Goal: Task Accomplishment & Management: Use online tool/utility

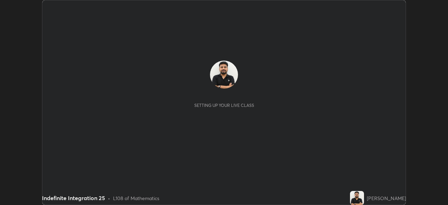
scroll to position [205, 448]
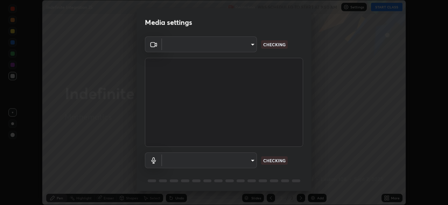
type input "68abbd0ba27f3b7b13d700706cc0a542acc53d6138fc99a51b3524be894f9c2a"
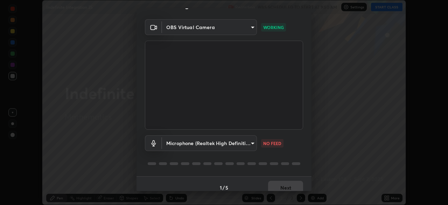
scroll to position [18, 0]
click at [248, 150] on body "Erase all Indefinite Integration 25 Recording WAS SCHEDULED TO START AT 9:50 AM…" at bounding box center [224, 102] width 448 height 205
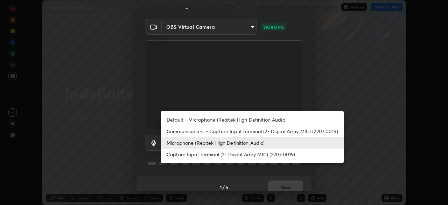
click at [256, 121] on li "Default - Microphone (Realtek High Definition Audio)" at bounding box center [252, 120] width 183 height 12
type input "default"
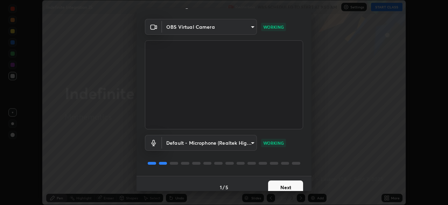
click at [285, 187] on button "Next" at bounding box center [285, 187] width 35 height 14
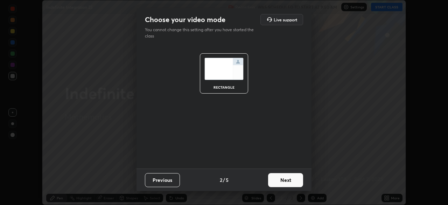
click at [288, 185] on button "Next" at bounding box center [285, 180] width 35 height 14
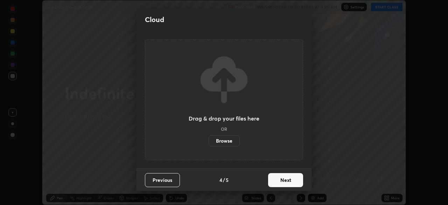
click at [291, 185] on button "Next" at bounding box center [285, 180] width 35 height 14
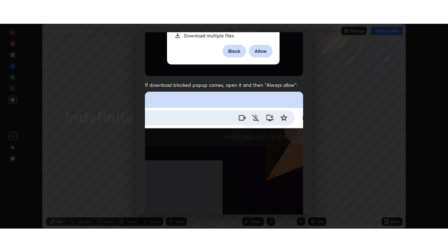
scroll to position [168, 0]
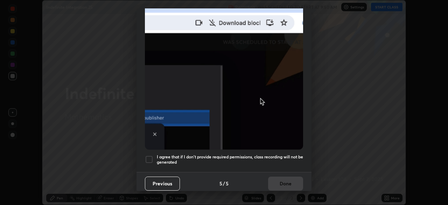
click at [150, 155] on div at bounding box center [149, 159] width 8 height 8
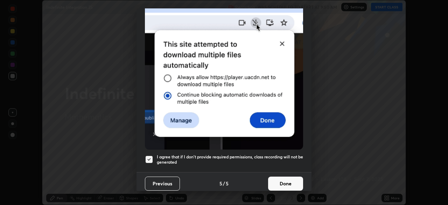
click at [272, 181] on button "Done" at bounding box center [285, 183] width 35 height 14
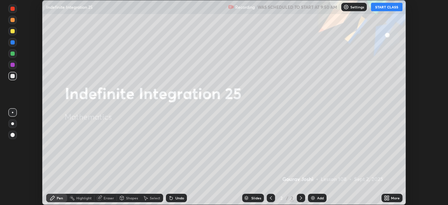
click at [382, 8] on button "START CLASS" at bounding box center [387, 7] width 32 height 8
click at [387, 197] on icon at bounding box center [388, 197] width 2 height 2
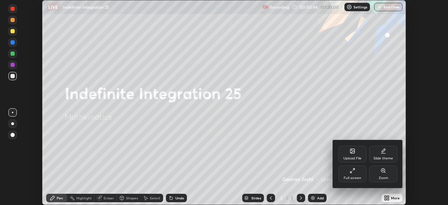
click at [360, 174] on div "Full screen" at bounding box center [353, 173] width 28 height 17
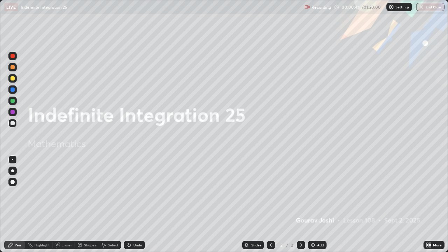
scroll to position [252, 448]
click at [314, 205] on img at bounding box center [313, 245] width 6 height 6
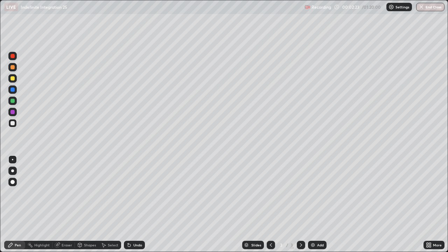
click at [130, 205] on div "Undo" at bounding box center [133, 245] width 24 height 14
click at [13, 56] on div at bounding box center [13, 56] width 4 height 4
click at [320, 205] on div "Add" at bounding box center [320, 245] width 7 height 4
click at [15, 124] on div at bounding box center [12, 123] width 8 height 8
click at [68, 205] on div "Eraser" at bounding box center [67, 245] width 11 height 4
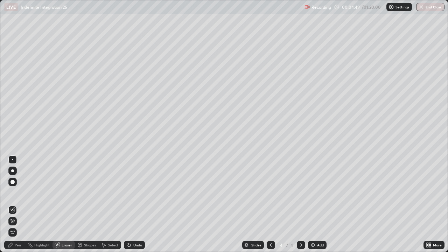
click at [19, 205] on div "Pen" at bounding box center [18, 245] width 6 height 4
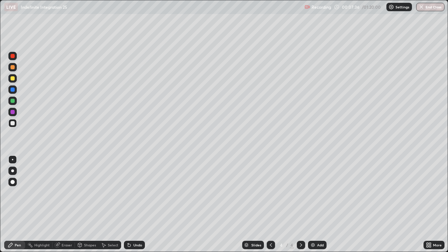
click at [141, 205] on div "Undo" at bounding box center [137, 245] width 9 height 4
click at [139, 205] on div "Undo" at bounding box center [137, 245] width 9 height 4
click at [138, 205] on div "Undo" at bounding box center [137, 245] width 9 height 4
click at [136, 205] on div "Undo" at bounding box center [137, 245] width 9 height 4
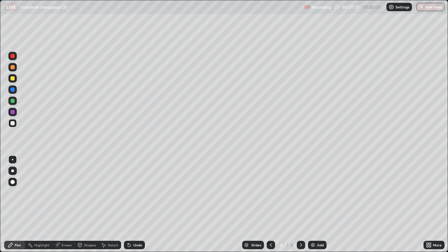
click at [135, 205] on div "Undo" at bounding box center [137, 245] width 9 height 4
click at [319, 205] on div "Add" at bounding box center [320, 245] width 7 height 4
click at [136, 205] on div "Undo" at bounding box center [133, 245] width 24 height 14
click at [132, 205] on div "Undo" at bounding box center [133, 245] width 24 height 14
click at [63, 205] on div "Eraser" at bounding box center [67, 245] width 11 height 4
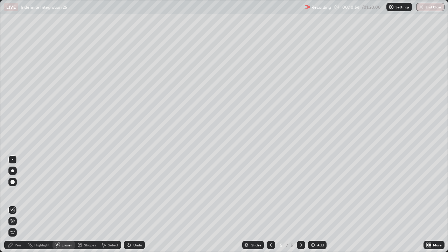
click at [17, 205] on div "Pen" at bounding box center [18, 245] width 6 height 4
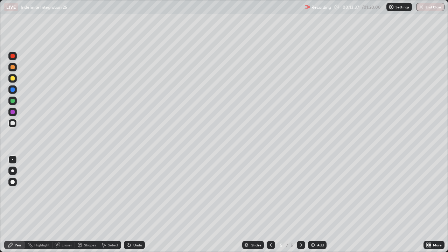
click at [14, 103] on div at bounding box center [12, 101] width 8 height 8
click at [142, 205] on div "Undo" at bounding box center [134, 245] width 21 height 8
click at [140, 205] on div "Undo" at bounding box center [134, 245] width 21 height 8
click at [313, 205] on img at bounding box center [313, 245] width 6 height 6
click at [12, 124] on div at bounding box center [13, 123] width 4 height 4
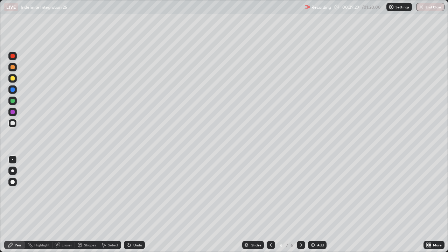
click at [15, 80] on div at bounding box center [12, 78] width 8 height 8
click at [312, 205] on img at bounding box center [313, 245] width 6 height 6
click at [12, 125] on div at bounding box center [13, 123] width 4 height 4
click at [66, 205] on div "Eraser" at bounding box center [64, 245] width 22 height 14
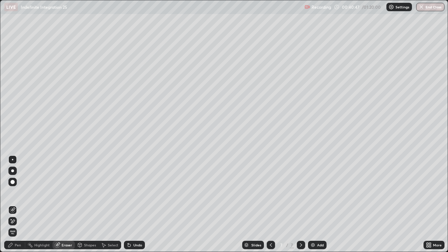
click at [14, 205] on div "Pen" at bounding box center [14, 245] width 21 height 8
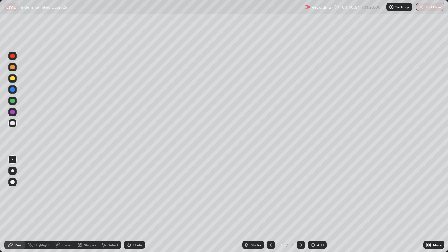
click at [11, 81] on div at bounding box center [12, 78] width 8 height 8
click at [11, 103] on div at bounding box center [12, 101] width 8 height 8
click at [133, 205] on div "Undo" at bounding box center [137, 245] width 9 height 4
click at [134, 205] on div "Undo" at bounding box center [137, 245] width 9 height 4
click at [316, 205] on div "Add" at bounding box center [317, 245] width 19 height 8
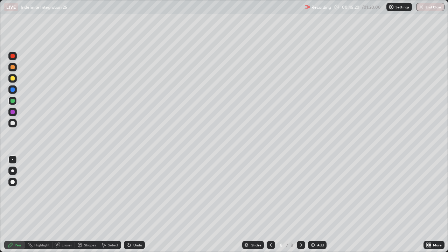
click at [13, 127] on div at bounding box center [12, 123] width 8 height 8
click at [12, 81] on div at bounding box center [12, 78] width 8 height 8
click at [14, 90] on div at bounding box center [13, 90] width 4 height 4
click at [313, 205] on img at bounding box center [313, 245] width 6 height 6
click at [13, 127] on div at bounding box center [12, 123] width 8 height 8
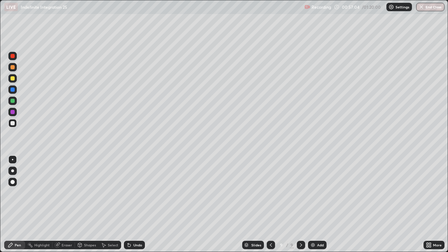
click at [131, 205] on div "Undo" at bounding box center [134, 245] width 21 height 8
click at [66, 205] on div "Eraser" at bounding box center [64, 245] width 22 height 8
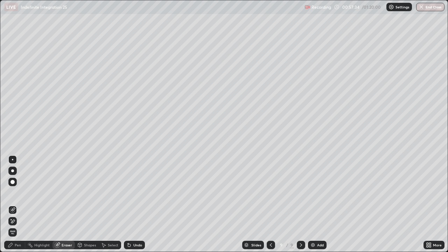
click at [63, 205] on div "Eraser" at bounding box center [67, 245] width 11 height 4
click at [14, 205] on div "Pen" at bounding box center [14, 245] width 21 height 8
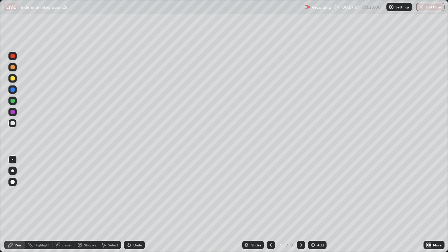
click at [14, 60] on div at bounding box center [12, 56] width 8 height 8
click at [317, 205] on div "Add" at bounding box center [320, 245] width 7 height 4
click at [13, 125] on div at bounding box center [13, 123] width 4 height 4
click at [13, 78] on div at bounding box center [13, 78] width 4 height 4
click at [136, 205] on div "Undo" at bounding box center [137, 245] width 9 height 4
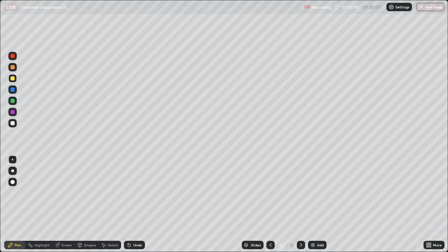
click at [137, 205] on div "Undo" at bounding box center [137, 245] width 9 height 4
click at [136, 205] on div "Undo" at bounding box center [134, 245] width 21 height 8
click at [138, 205] on div "Undo" at bounding box center [133, 245] width 24 height 14
click at [137, 205] on div "Undo" at bounding box center [133, 245] width 24 height 14
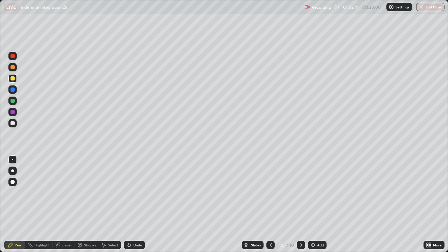
click at [136, 205] on div "Undo" at bounding box center [133, 245] width 24 height 14
click at [134, 205] on div "Undo" at bounding box center [137, 245] width 9 height 4
click at [61, 205] on div "Eraser" at bounding box center [64, 245] width 22 height 8
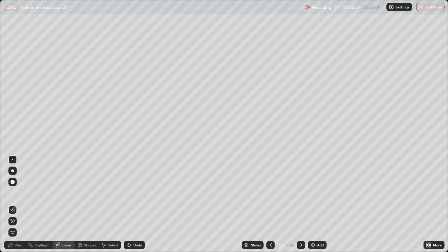
click at [10, 205] on icon at bounding box center [11, 245] width 6 height 6
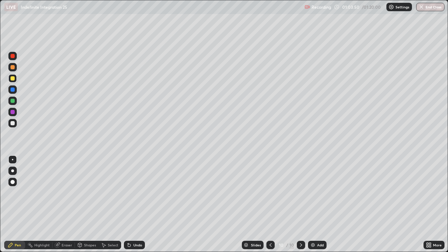
click at [310, 205] on img at bounding box center [313, 245] width 6 height 6
click at [12, 125] on div at bounding box center [13, 123] width 4 height 4
click at [16, 58] on div at bounding box center [12, 56] width 8 height 8
click at [15, 125] on div at bounding box center [12, 123] width 8 height 8
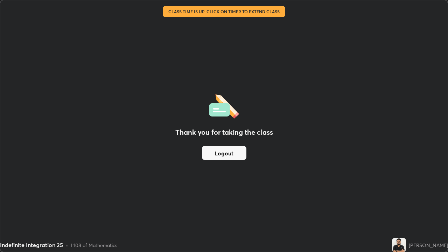
click at [220, 153] on button "Logout" at bounding box center [224, 153] width 44 height 14
